Goal: Check status: Check status

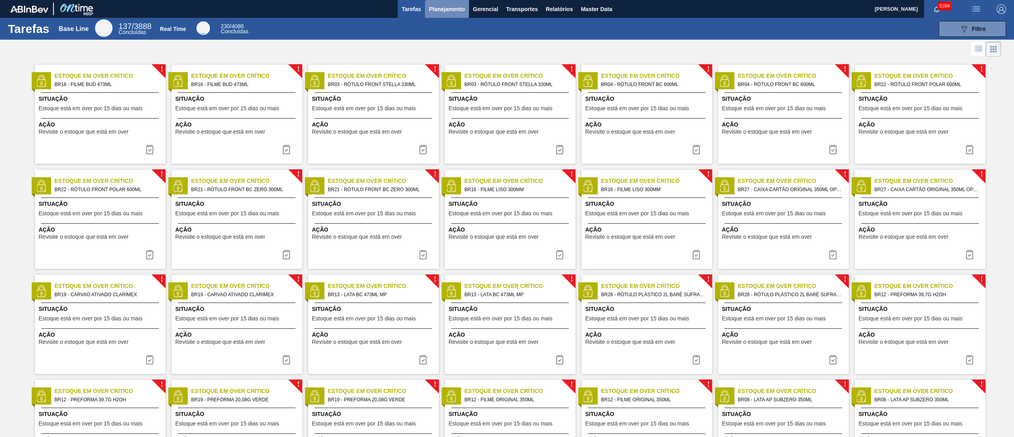
click at [452, 9] on span "Planejamento" at bounding box center [447, 9] width 36 height 10
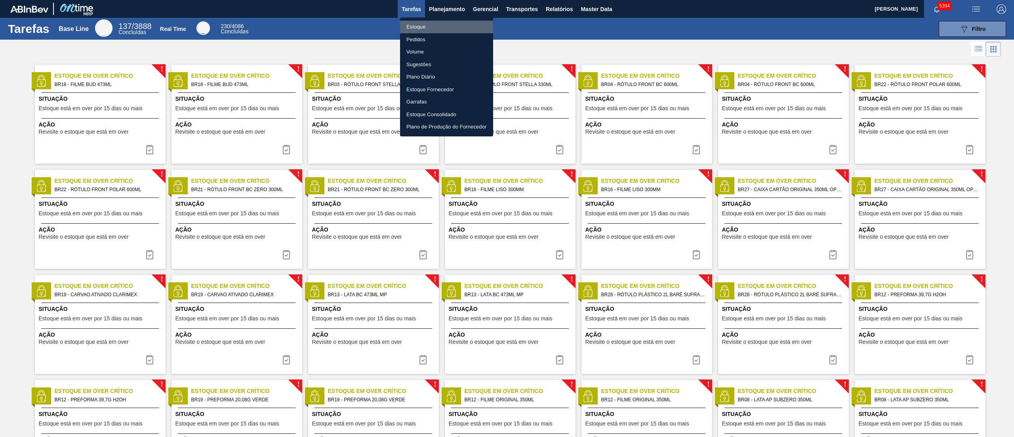
click at [427, 25] on li "Estoque" at bounding box center [446, 27] width 93 height 13
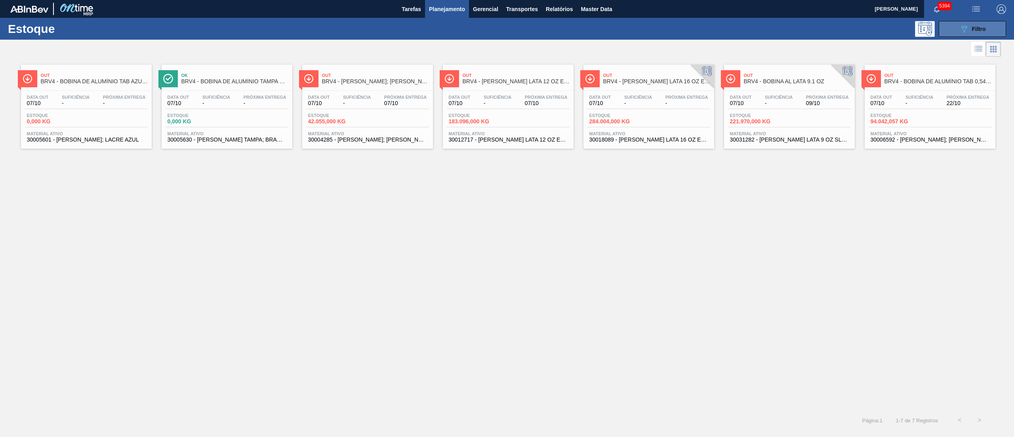
click at [507, 28] on icon "089F7B8B-B2A5-4AFE-B5C0-19BA573D28AC" at bounding box center [965, 29] width 10 height 10
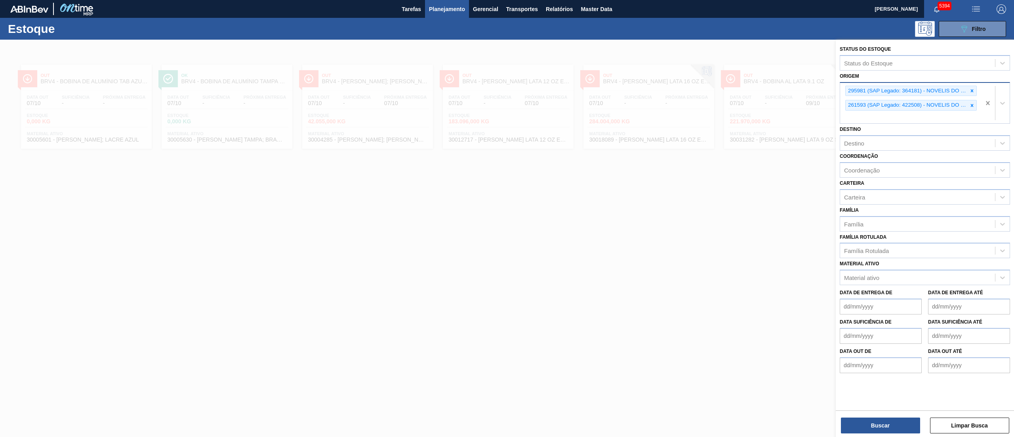
drag, startPoint x: 996, startPoint y: 101, endPoint x: 988, endPoint y: 101, distance: 8.3
click at [507, 101] on div at bounding box center [1003, 103] width 14 height 14
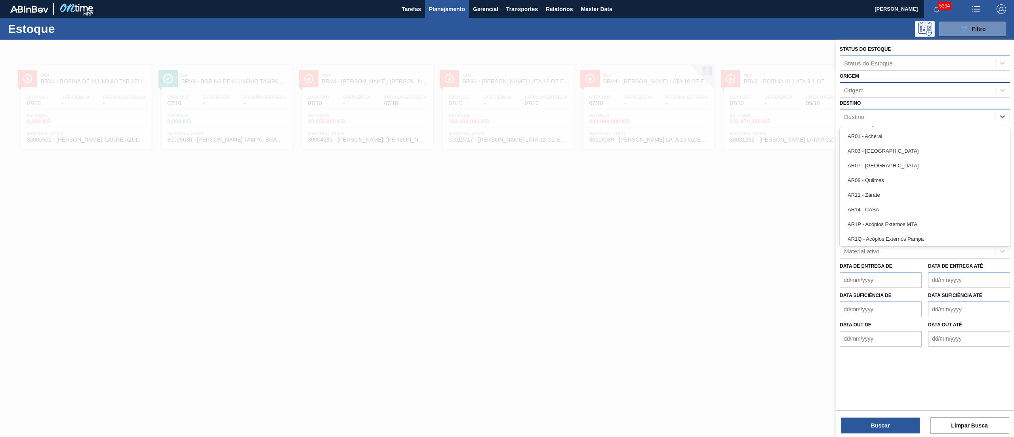
click at [507, 119] on div "Destino" at bounding box center [917, 116] width 155 height 11
type input "brv3"
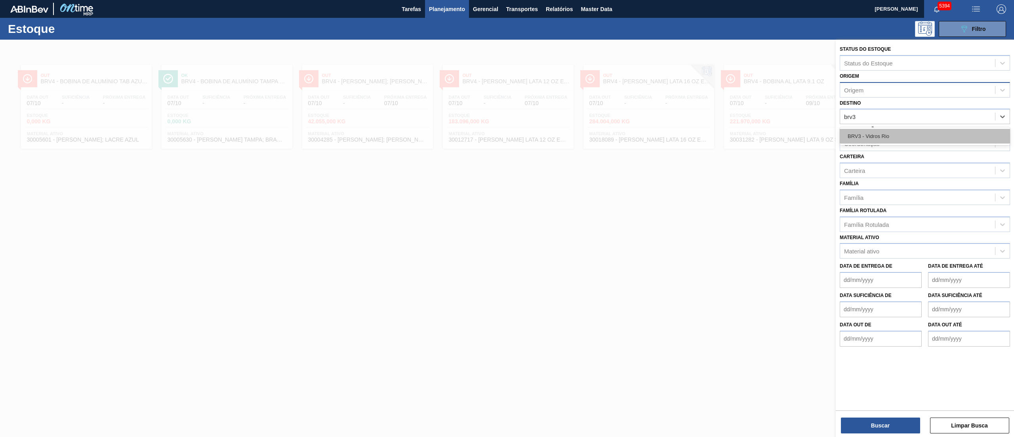
click at [507, 136] on div "BRV3 - Vidros Rio" at bounding box center [925, 136] width 170 height 15
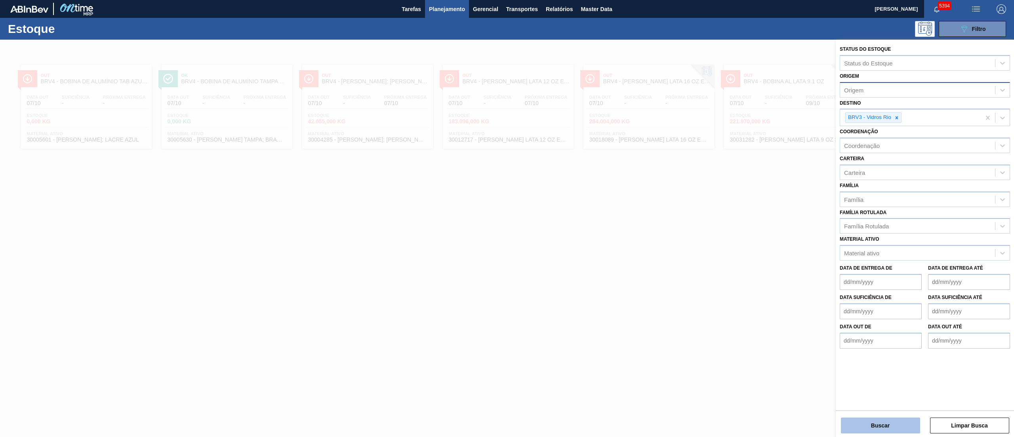
click at [507, 218] on button "Buscar" at bounding box center [880, 425] width 79 height 16
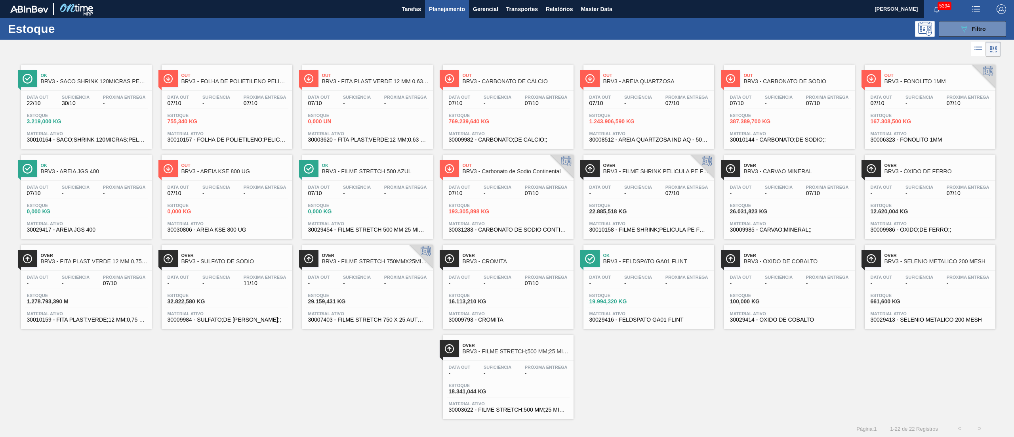
click at [493, 97] on span "Suficiência" at bounding box center [498, 97] width 28 height 5
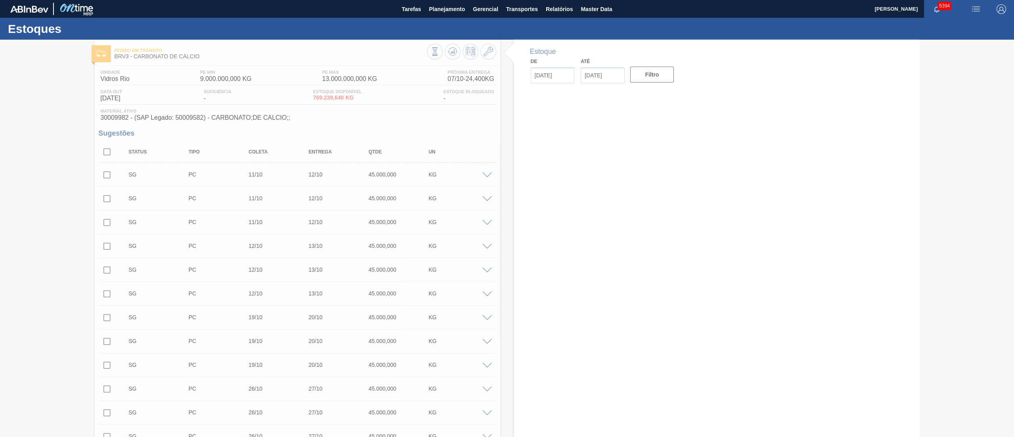
type input "[DATE]"
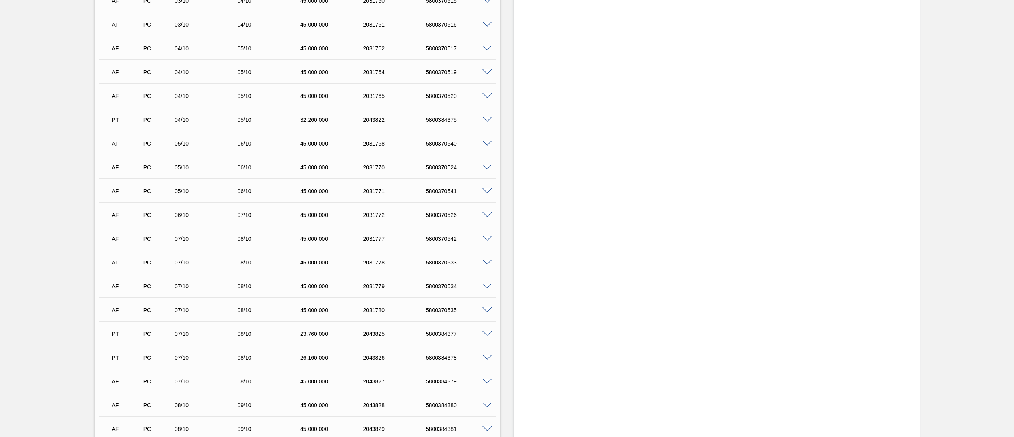
scroll to position [1528, 0]
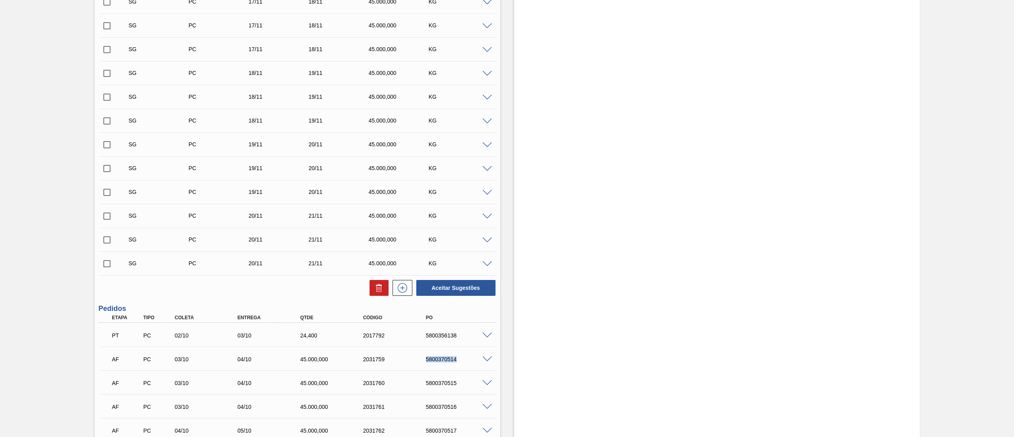
drag, startPoint x: 422, startPoint y: 354, endPoint x: 460, endPoint y: 361, distance: 39.3
click at [460, 218] on div "AF PC 03/10 04/10 45.000,000 2031759 5800370514" at bounding box center [295, 358] width 377 height 16
copy div "5800370514"
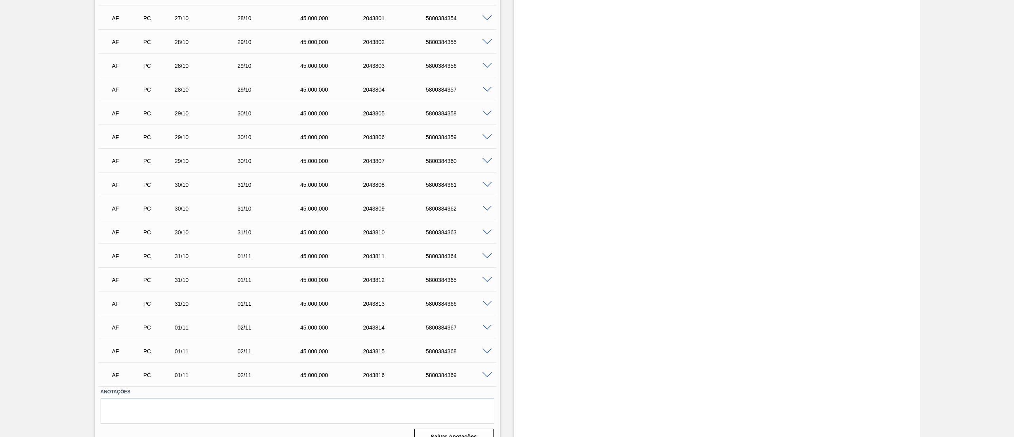
scroll to position [3524, 0]
